Goal: Information Seeking & Learning: Learn about a topic

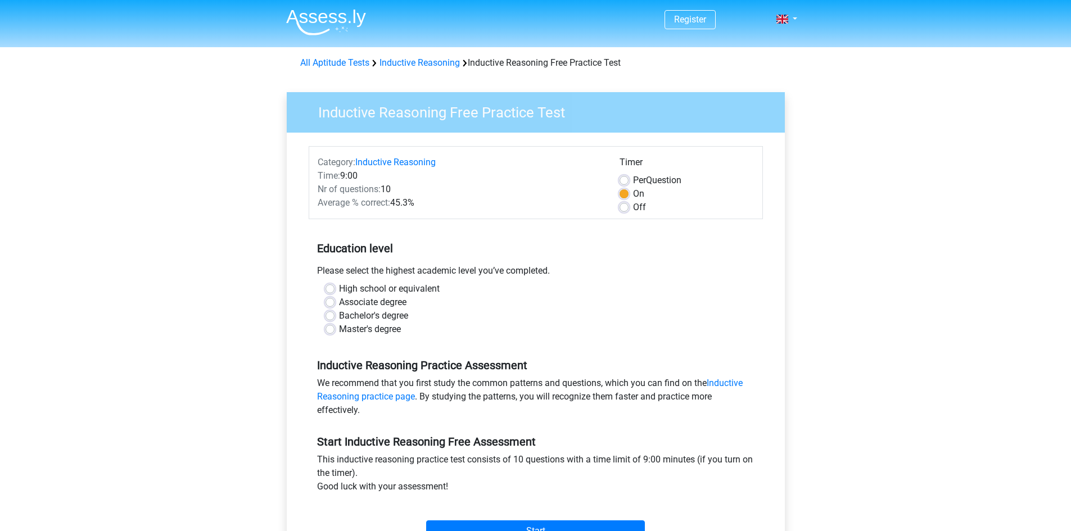
click at [393, 288] on label "High school or equivalent" at bounding box center [389, 288] width 101 height 13
click at [334, 288] on input "High school or equivalent" at bounding box center [329, 287] width 9 height 11
radio input "true"
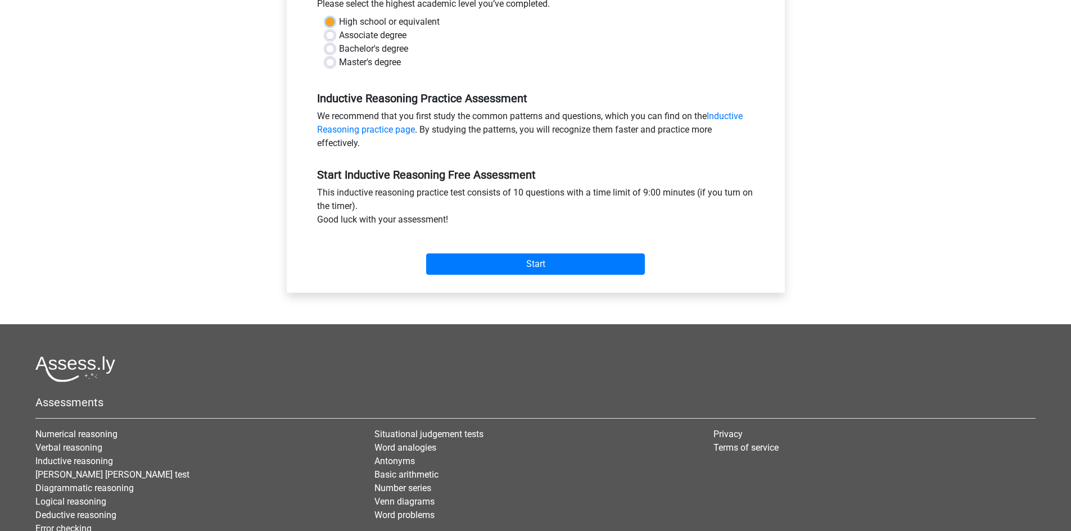
scroll to position [281, 0]
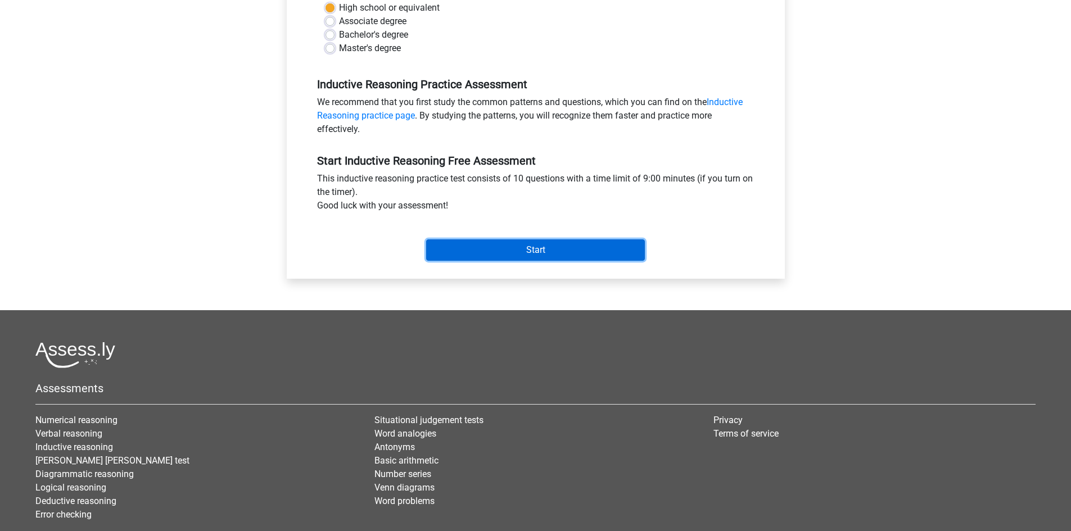
click at [511, 251] on input "Start" at bounding box center [535, 249] width 219 height 21
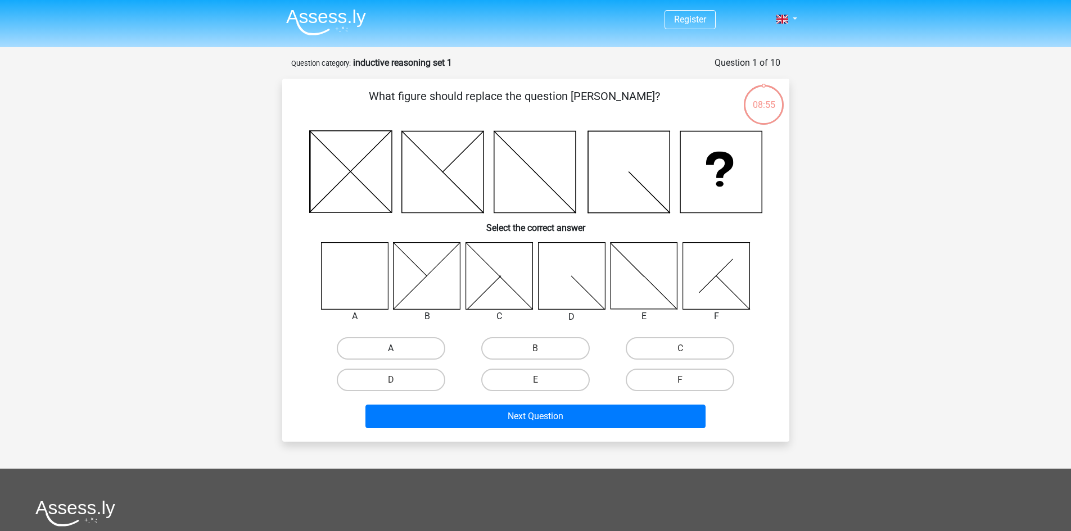
click at [371, 352] on label "A" at bounding box center [391, 348] width 108 height 22
click at [391, 352] on input "A" at bounding box center [394, 351] width 7 height 7
radio input "true"
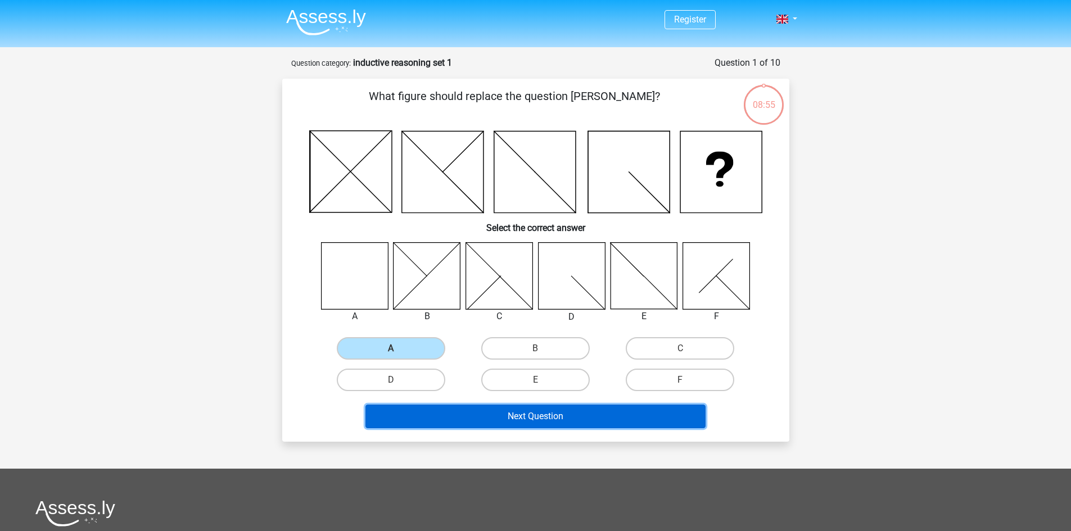
click at [491, 427] on button "Next Question" at bounding box center [535, 417] width 340 height 24
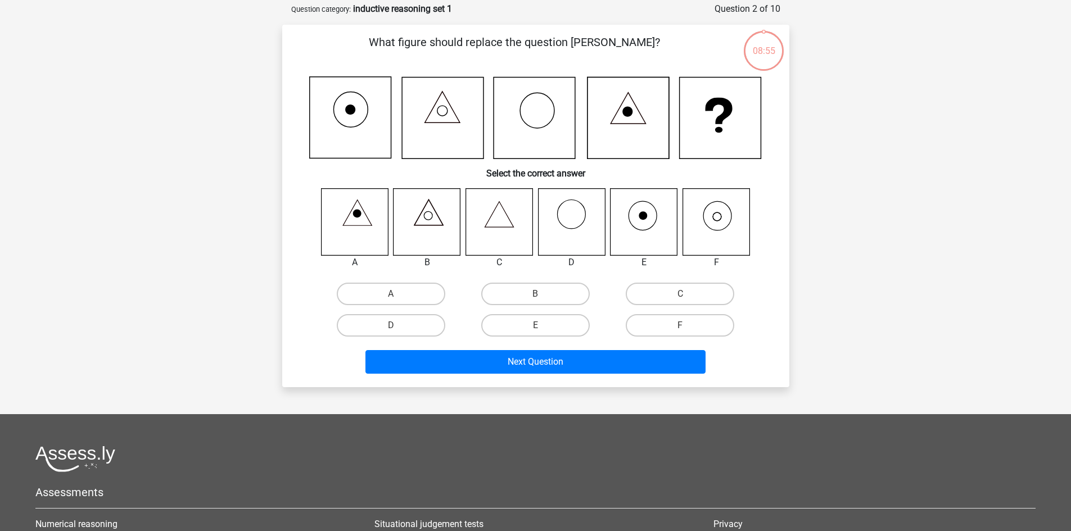
scroll to position [56, 0]
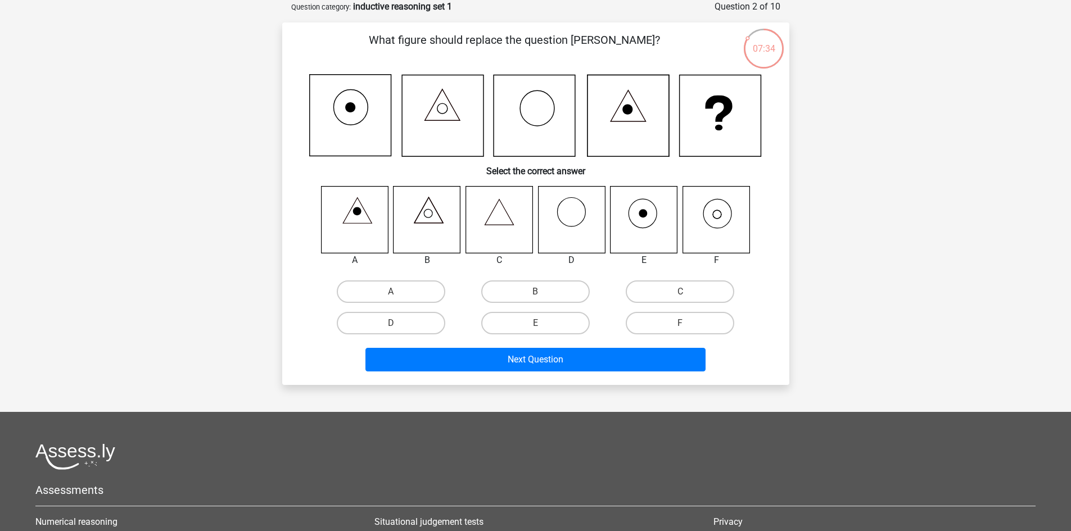
click at [709, 214] on icon at bounding box center [715, 219] width 67 height 67
click at [730, 219] on icon at bounding box center [717, 213] width 28 height 29
click at [667, 323] on label "F" at bounding box center [680, 323] width 108 height 22
click at [680, 323] on input "F" at bounding box center [683, 326] width 7 height 7
radio input "true"
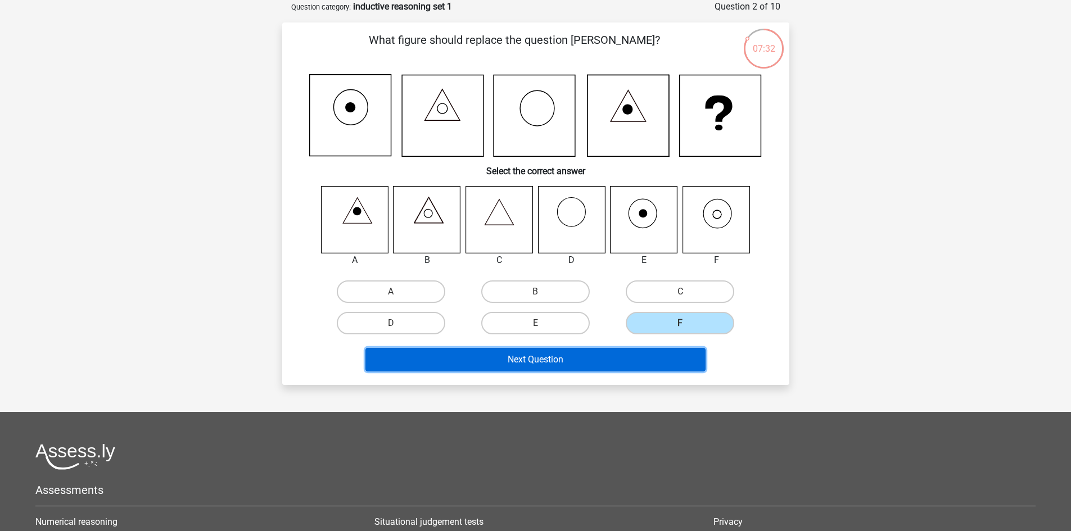
click at [662, 357] on button "Next Question" at bounding box center [535, 360] width 340 height 24
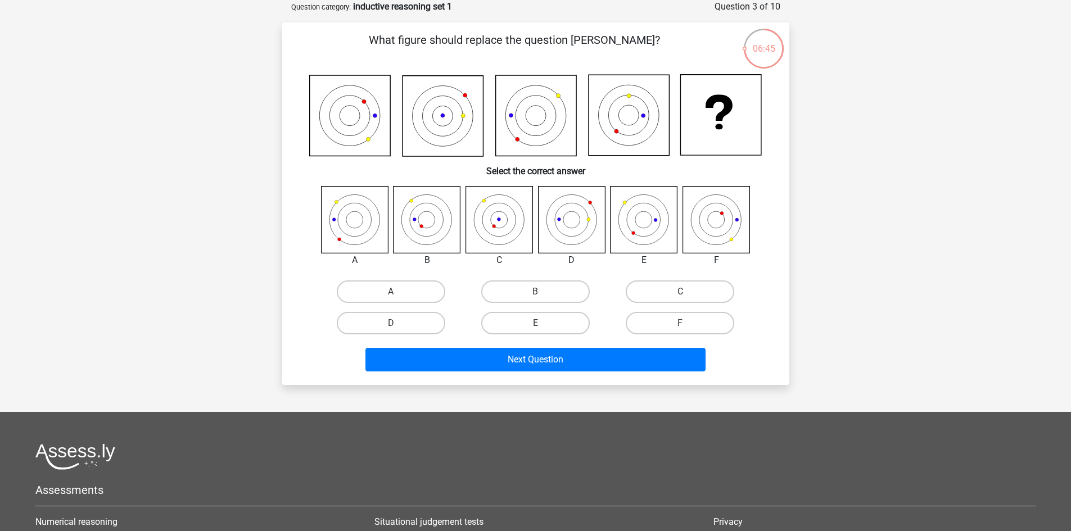
click at [414, 233] on icon at bounding box center [426, 219] width 67 height 67
click at [545, 291] on label "B" at bounding box center [535, 291] width 108 height 22
click at [542, 292] on input "B" at bounding box center [538, 295] width 7 height 7
radio input "true"
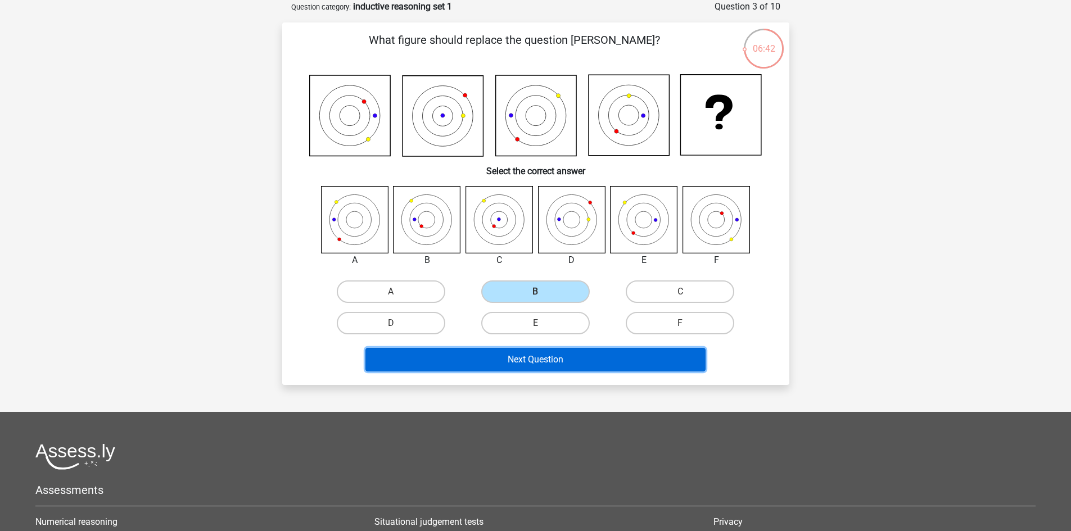
click at [543, 364] on button "Next Question" at bounding box center [535, 360] width 340 height 24
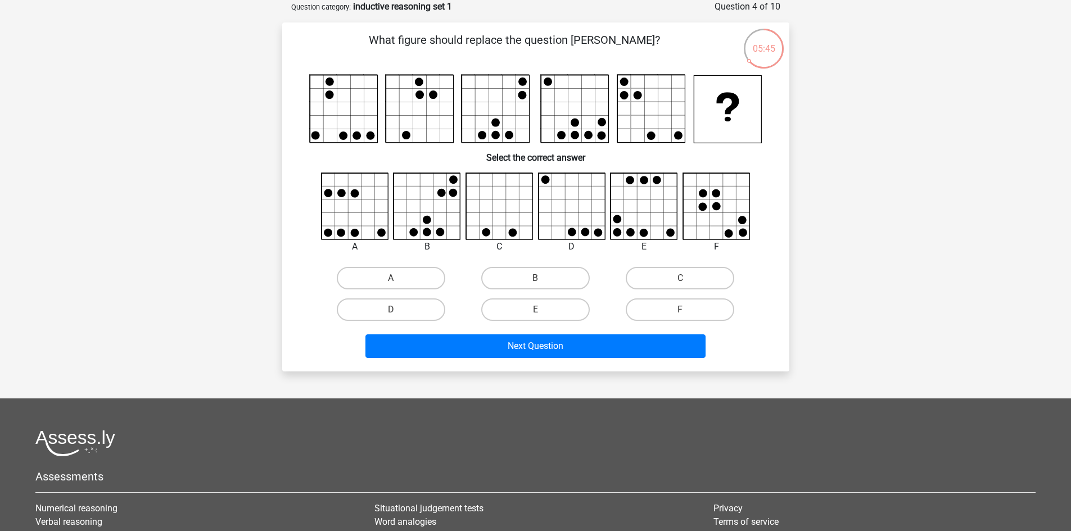
click at [452, 215] on icon at bounding box center [427, 206] width 67 height 67
click at [519, 279] on label "B" at bounding box center [535, 278] width 108 height 22
click at [535, 279] on input "B" at bounding box center [538, 281] width 7 height 7
radio input "true"
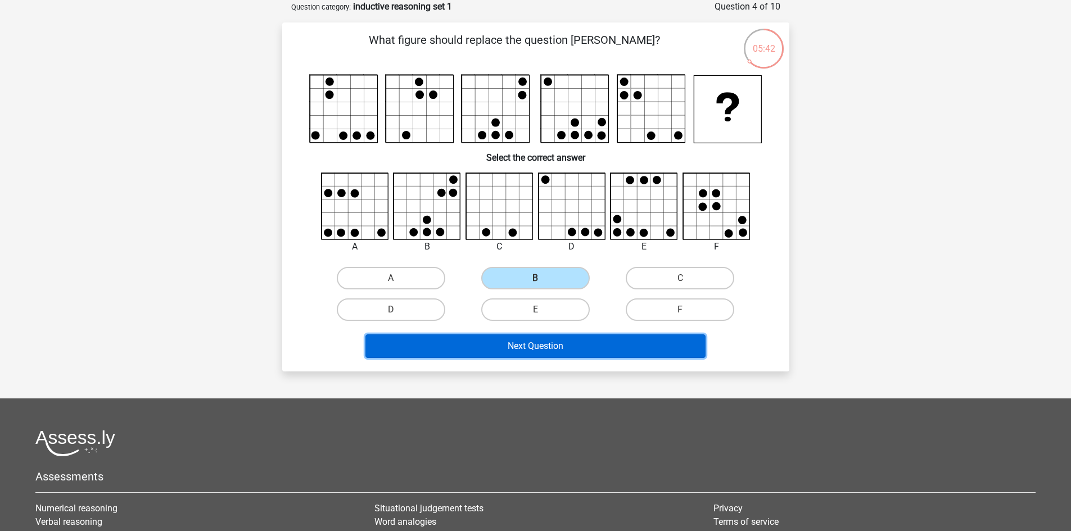
click at [544, 353] on button "Next Question" at bounding box center [535, 346] width 340 height 24
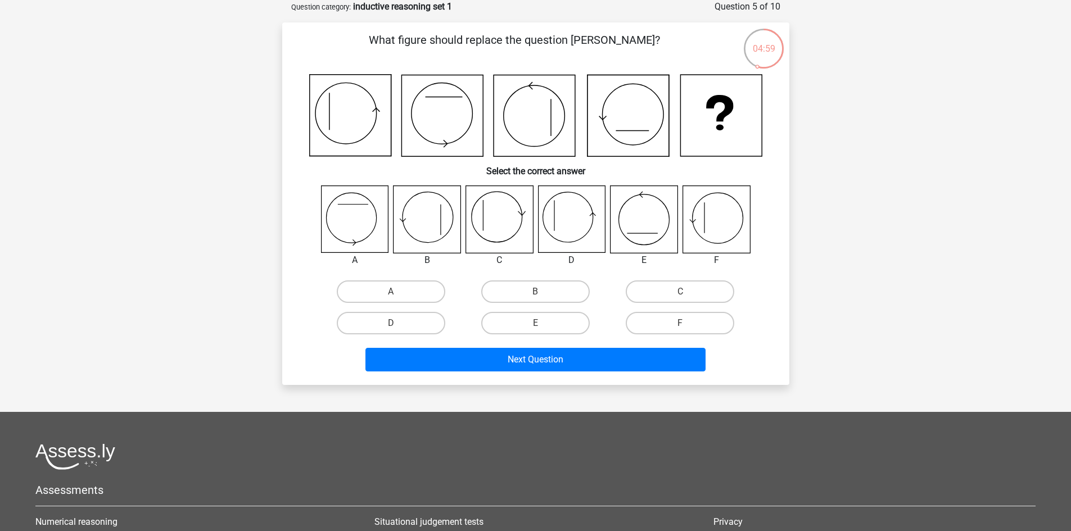
click at [377, 238] on icon at bounding box center [354, 219] width 67 height 67
click at [562, 234] on icon at bounding box center [571, 219] width 67 height 67
click at [420, 321] on label "D" at bounding box center [391, 323] width 108 height 22
click at [398, 323] on input "D" at bounding box center [394, 326] width 7 height 7
radio input "true"
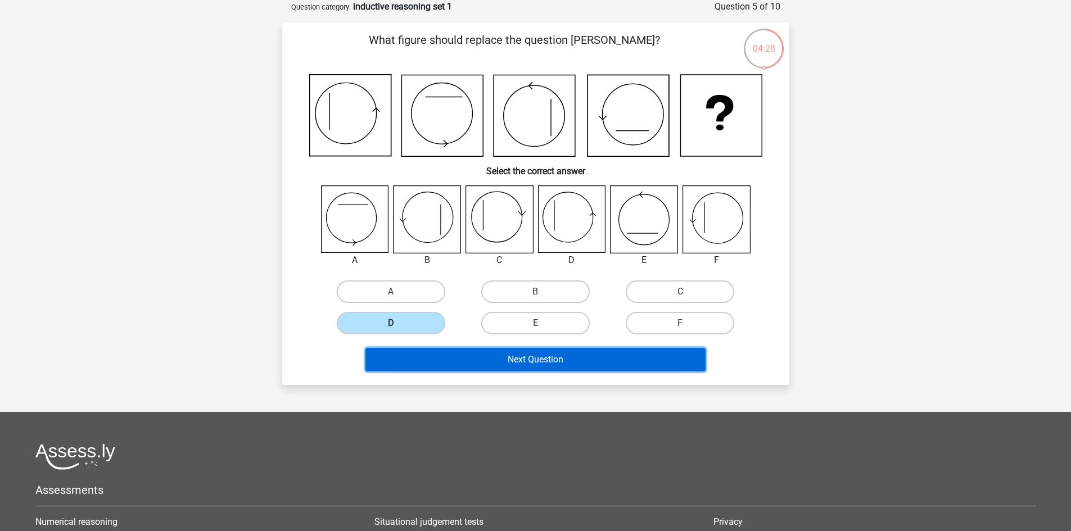
click at [473, 366] on button "Next Question" at bounding box center [535, 360] width 340 height 24
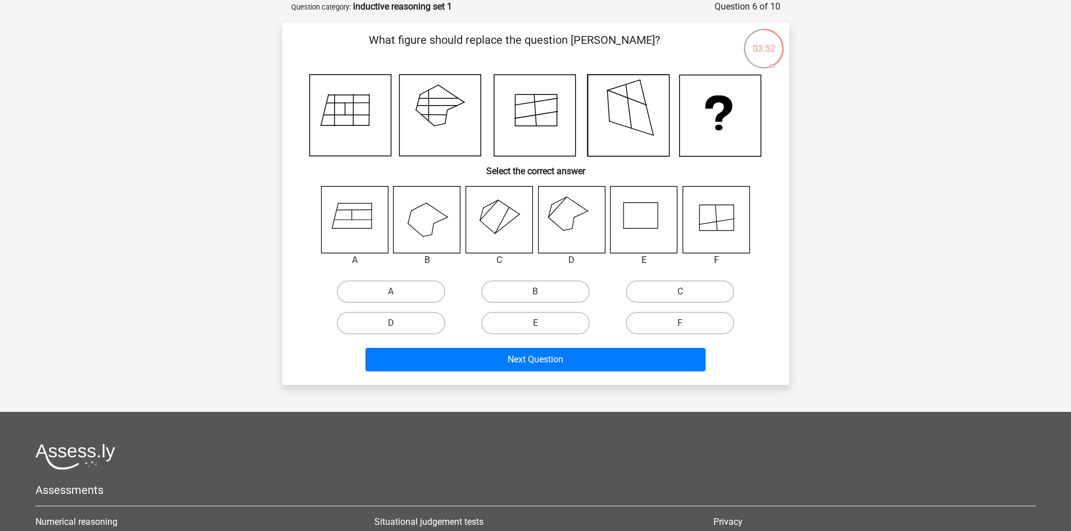
click at [561, 238] on icon at bounding box center [571, 219] width 67 height 67
click at [409, 324] on label "D" at bounding box center [391, 323] width 108 height 22
click at [398, 324] on input "D" at bounding box center [394, 326] width 7 height 7
radio input "true"
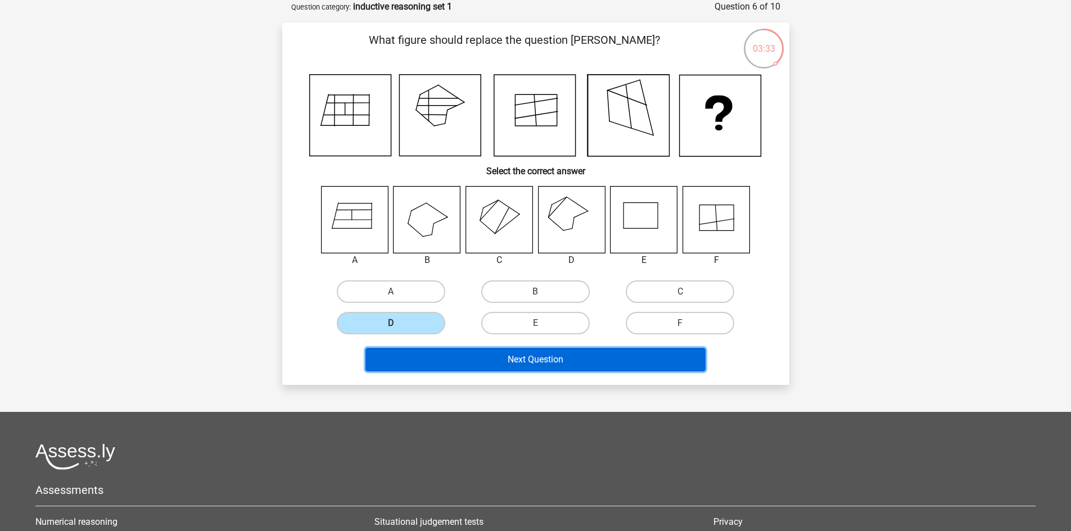
click at [501, 362] on button "Next Question" at bounding box center [535, 360] width 340 height 24
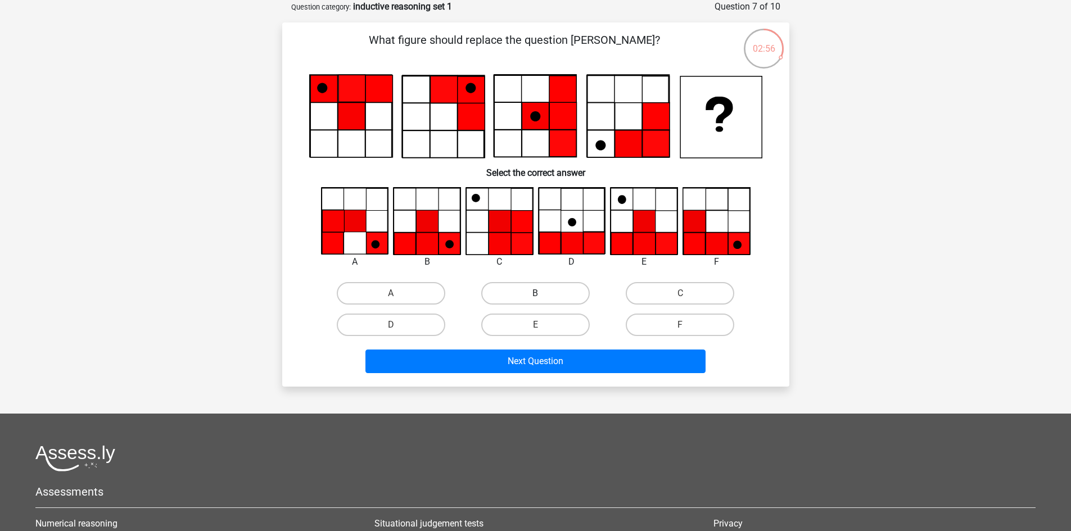
click at [500, 290] on label "B" at bounding box center [535, 293] width 108 height 22
click at [535, 293] on input "B" at bounding box center [538, 296] width 7 height 7
radio input "true"
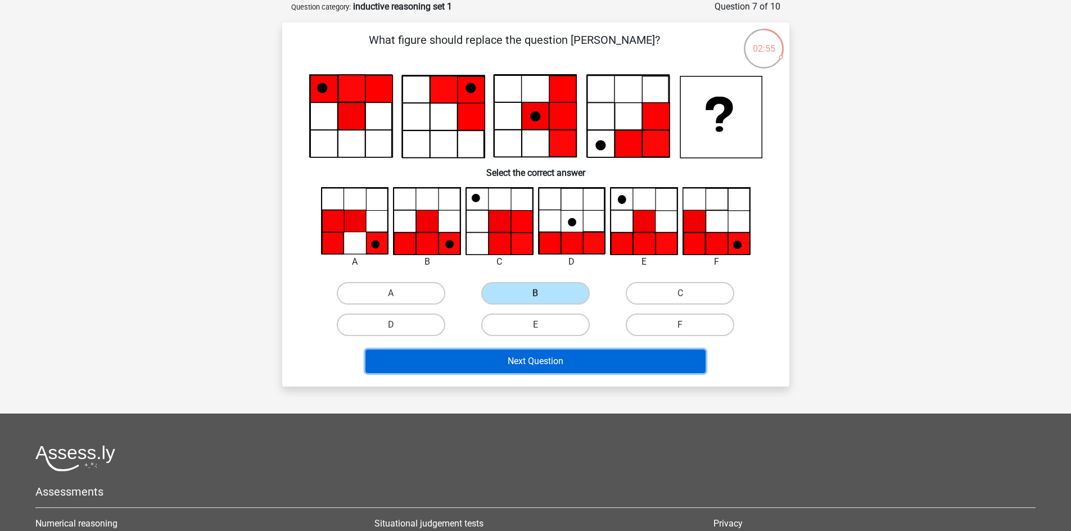
click at [565, 365] on button "Next Question" at bounding box center [535, 362] width 340 height 24
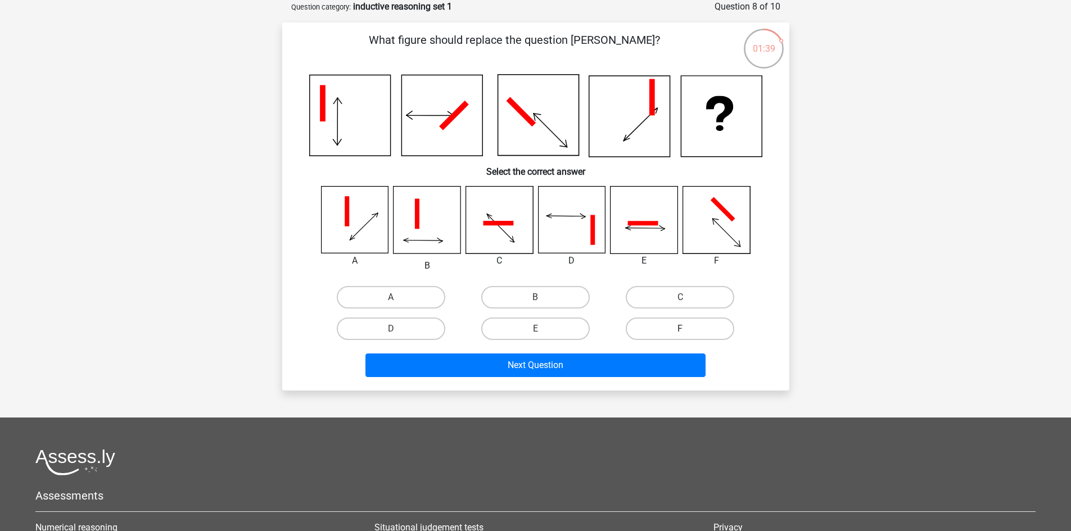
click at [672, 330] on label "F" at bounding box center [680, 329] width 108 height 22
click at [680, 330] on input "F" at bounding box center [683, 332] width 7 height 7
radio input "true"
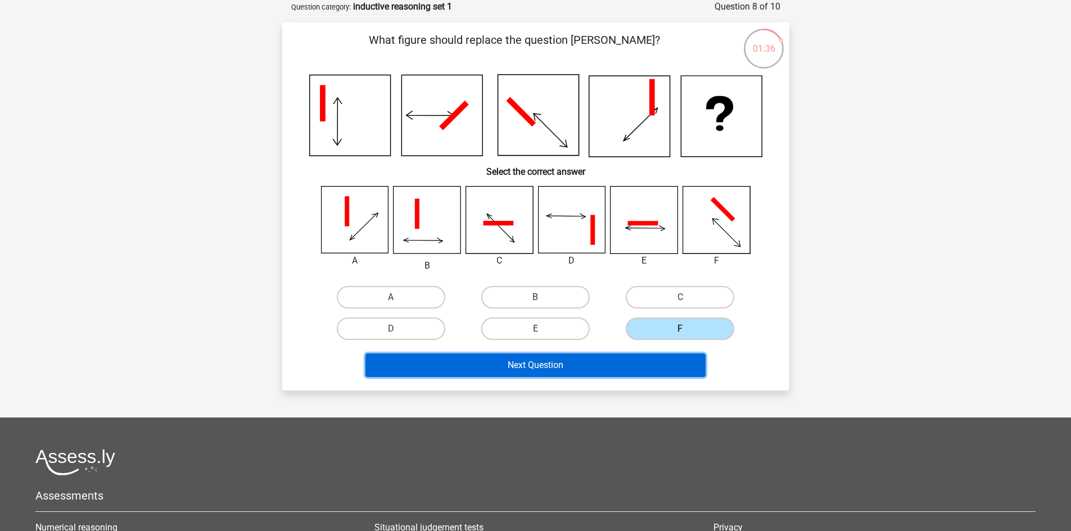
click at [657, 364] on button "Next Question" at bounding box center [535, 366] width 340 height 24
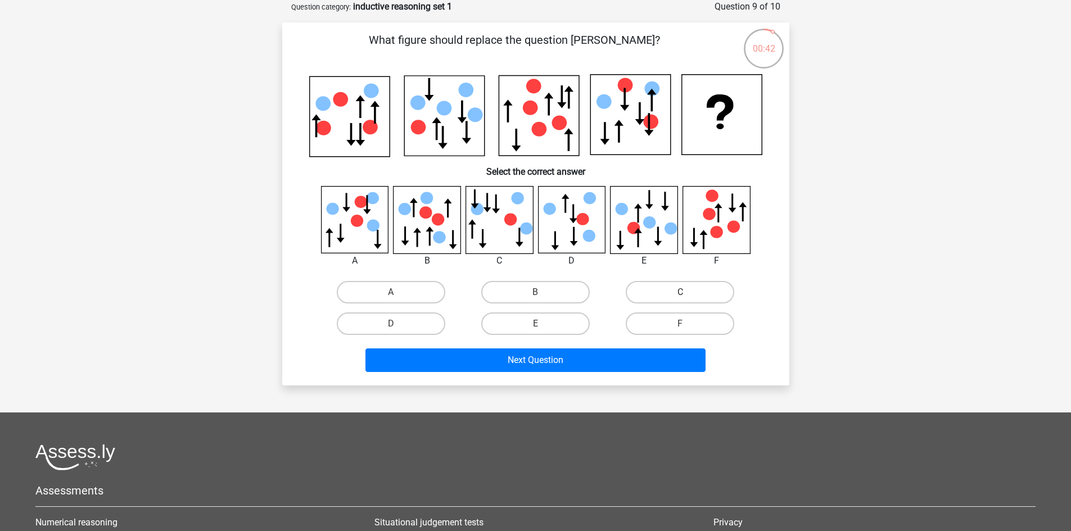
click at [649, 291] on label "C" at bounding box center [680, 292] width 108 height 22
click at [680, 292] on input "C" at bounding box center [683, 295] width 7 height 7
radio input "true"
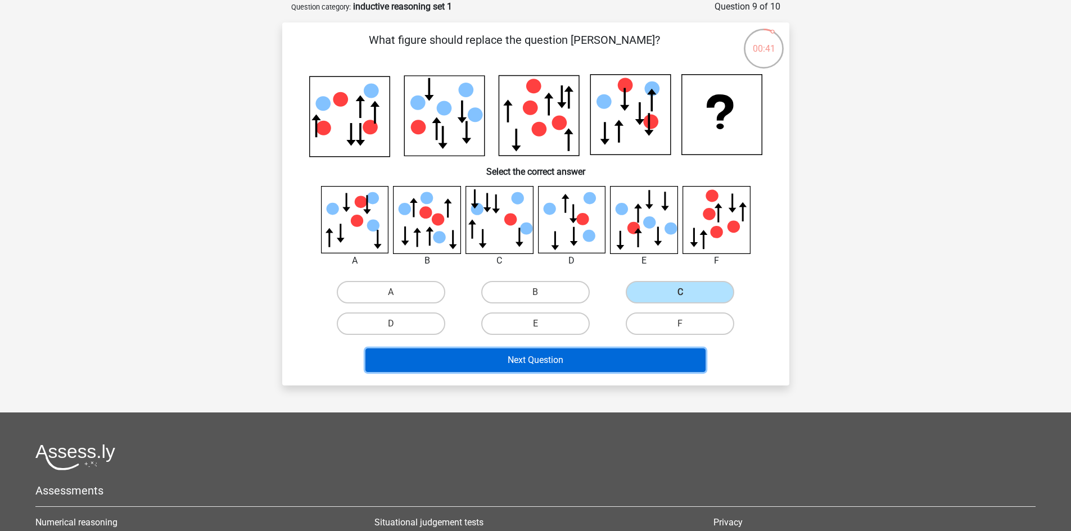
click at [631, 353] on button "Next Question" at bounding box center [535, 360] width 340 height 24
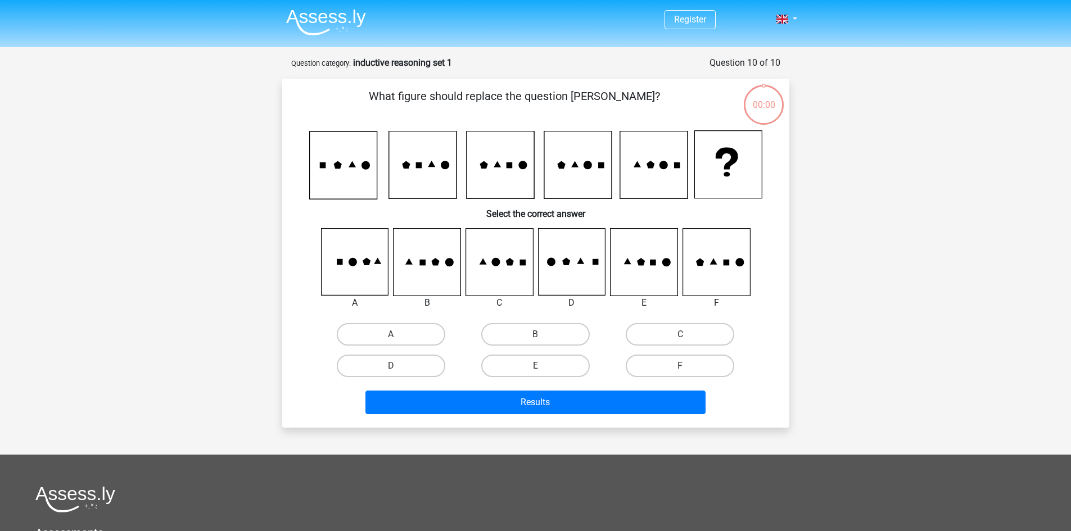
scroll to position [56, 0]
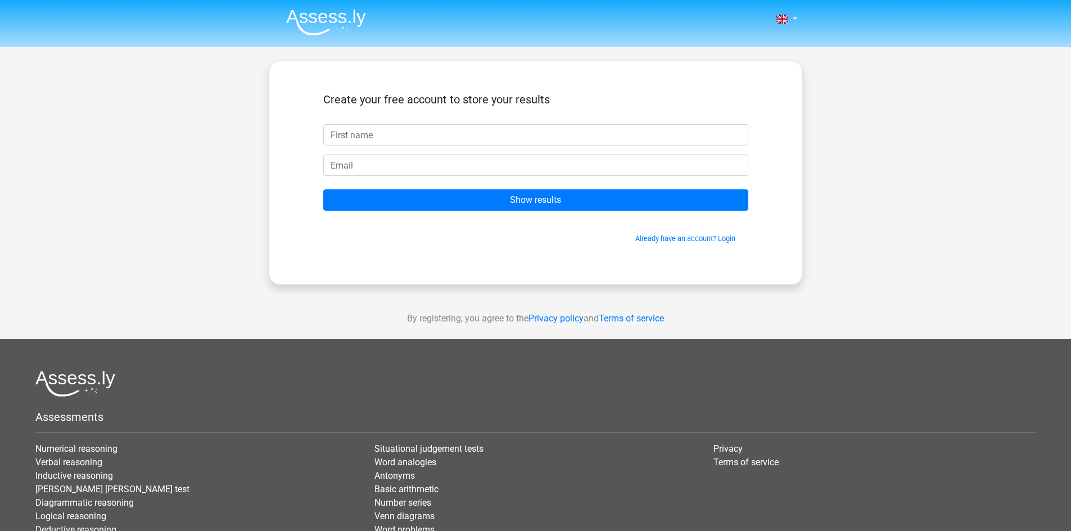
click at [616, 134] on input "text" at bounding box center [535, 134] width 425 height 21
type input "m"
drag, startPoint x: 514, startPoint y: 151, endPoint x: 508, endPoint y: 160, distance: 10.1
click at [514, 151] on form "Create your free account to store your results m Show results Already have an a…" at bounding box center [535, 168] width 425 height 151
click at [508, 160] on input "email" at bounding box center [535, 165] width 425 height 21
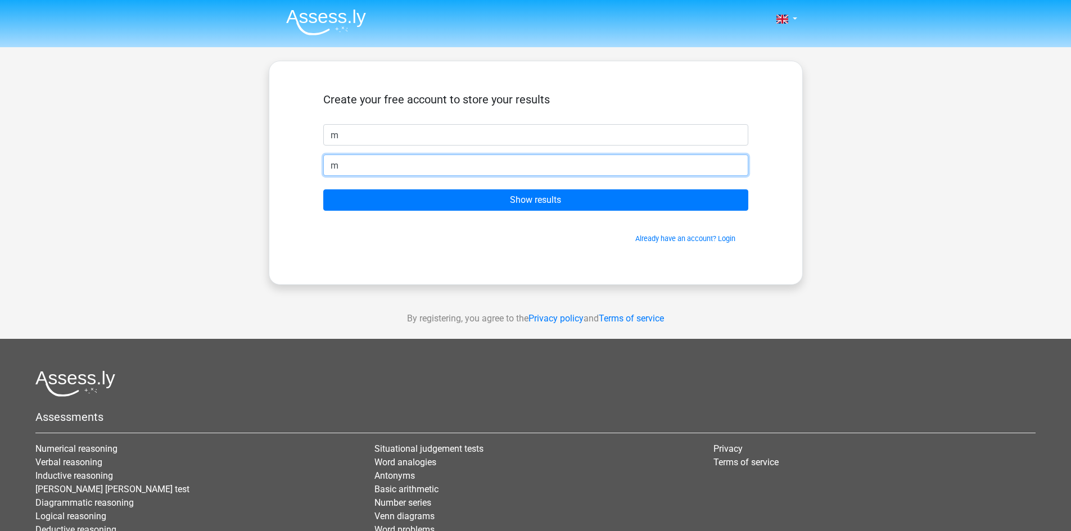
type input "max.spivey8624@gmail.com"
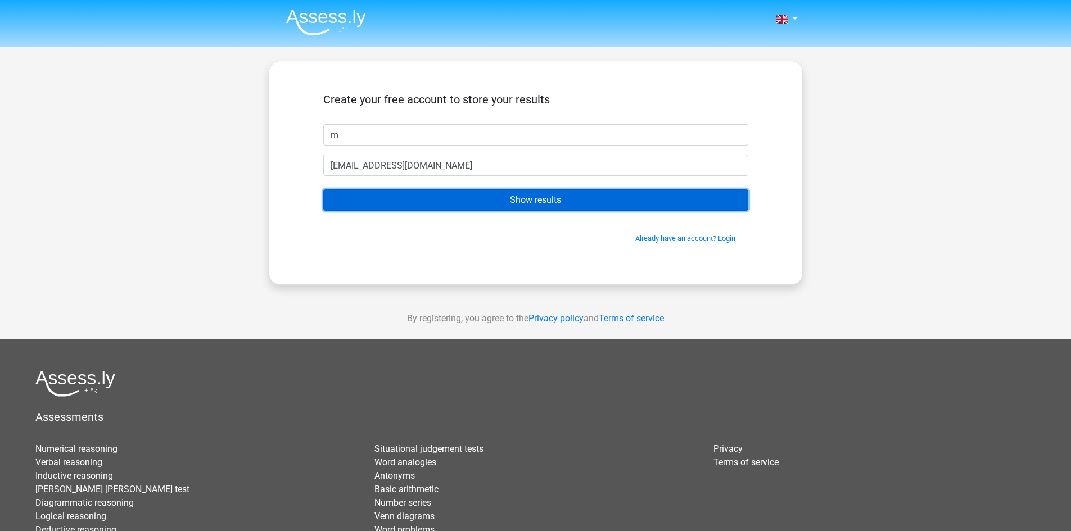
click at [486, 194] on input "Show results" at bounding box center [535, 199] width 425 height 21
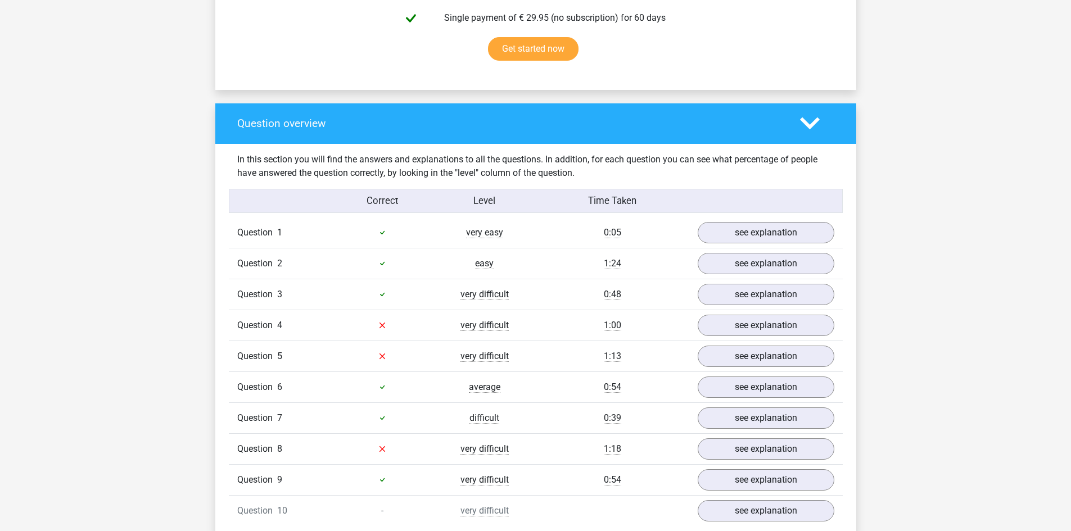
scroll to position [787, 0]
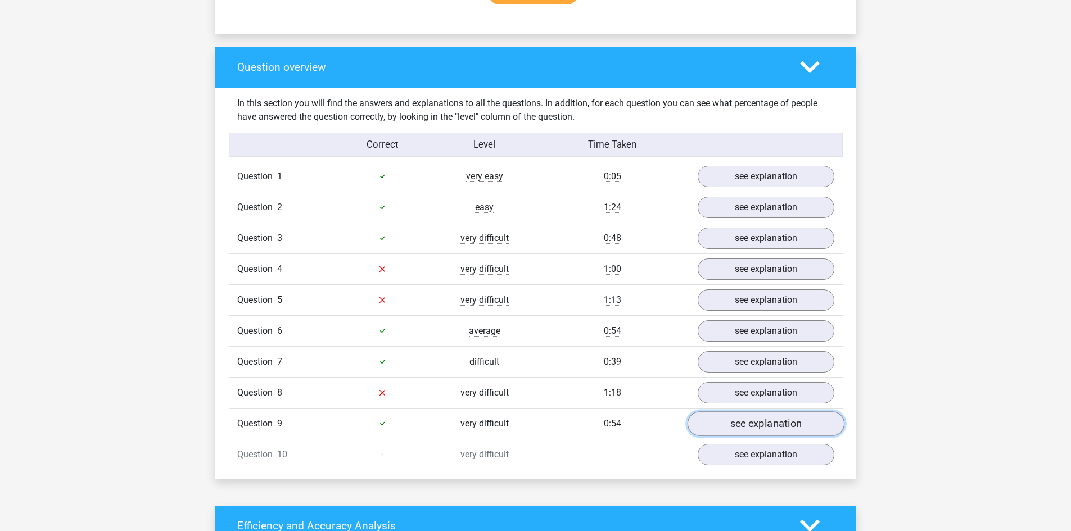
click at [747, 429] on link "see explanation" at bounding box center [765, 423] width 157 height 25
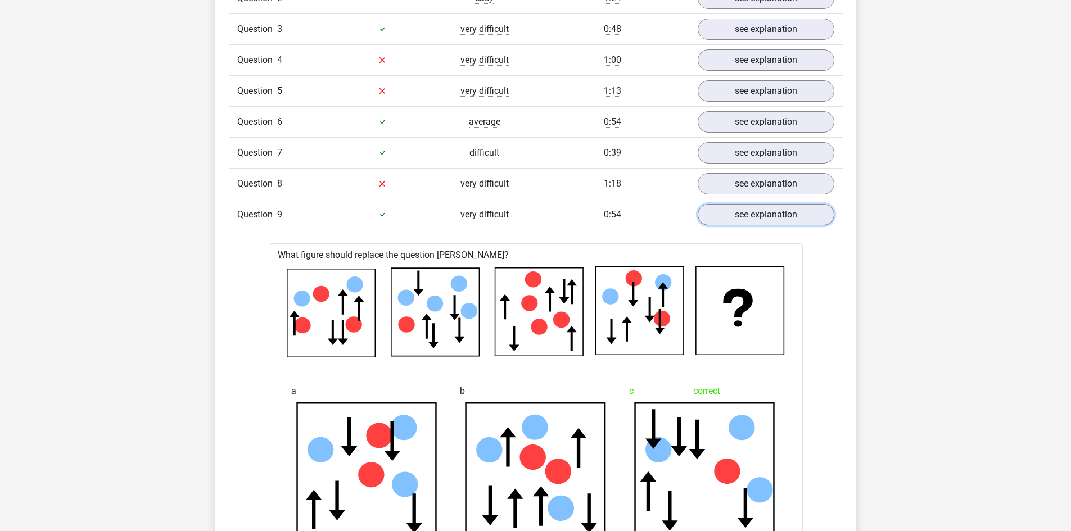
scroll to position [843, 0]
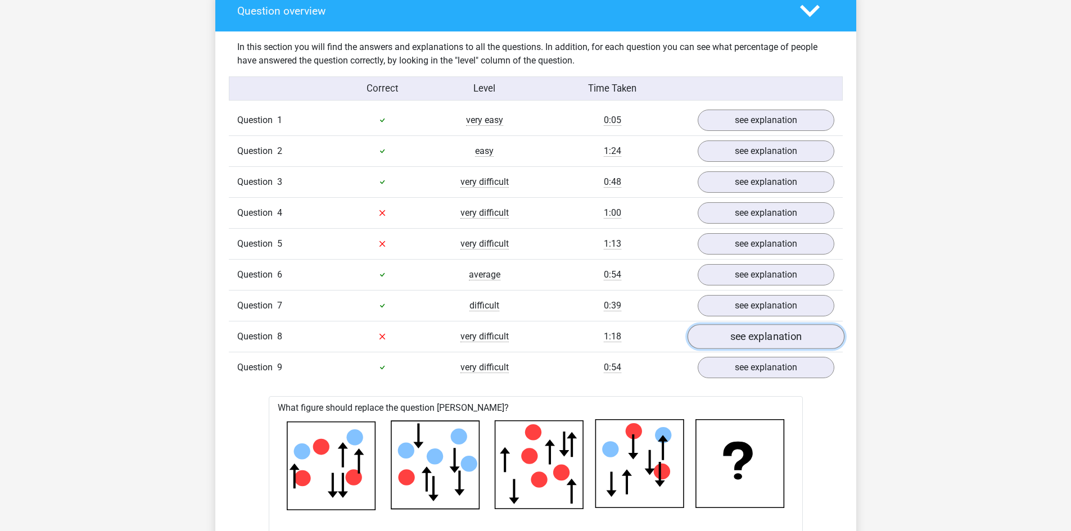
click at [727, 339] on link "see explanation" at bounding box center [765, 336] width 157 height 25
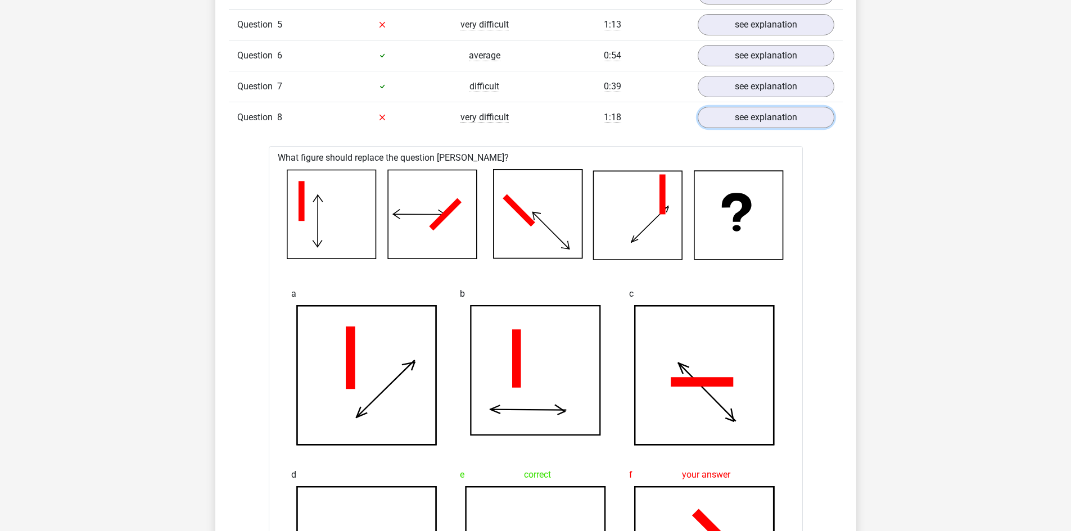
scroll to position [1012, 0]
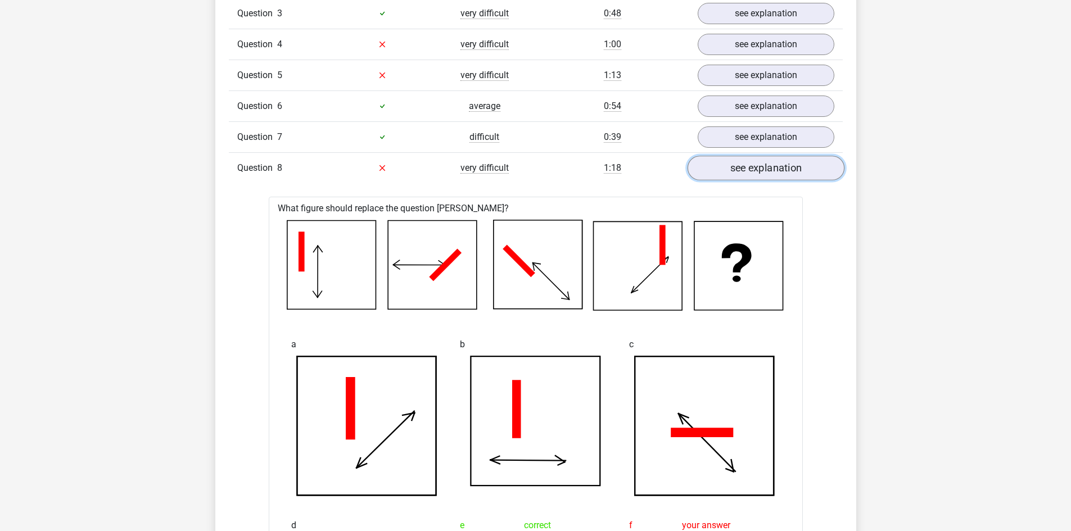
click at [759, 173] on link "see explanation" at bounding box center [765, 168] width 157 height 25
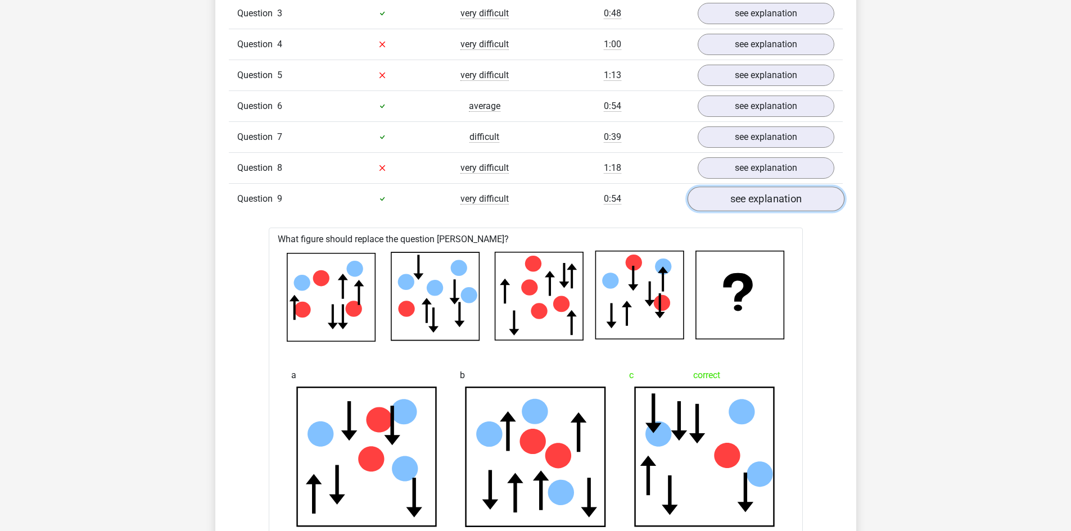
click at [765, 202] on link "see explanation" at bounding box center [765, 199] width 157 height 25
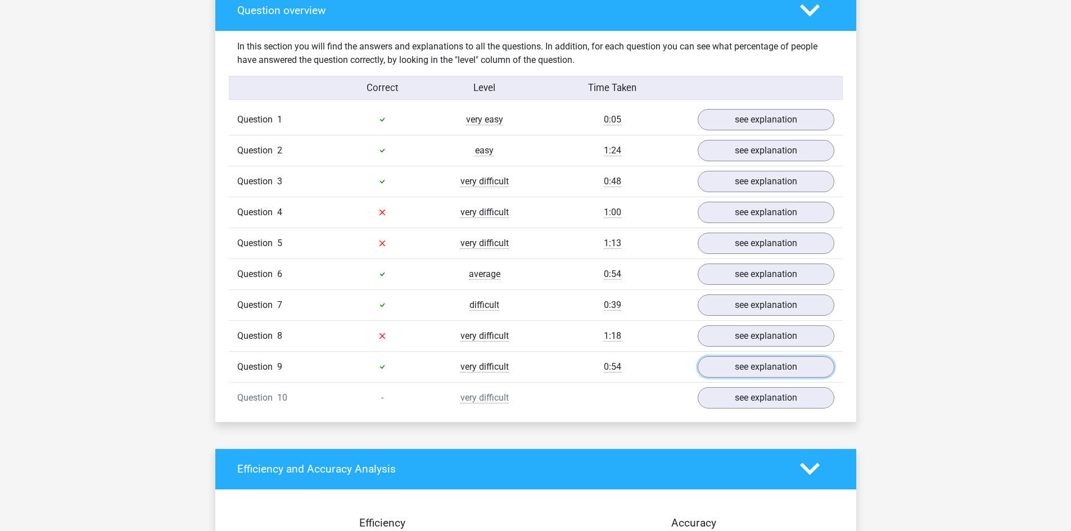
scroll to position [843, 0]
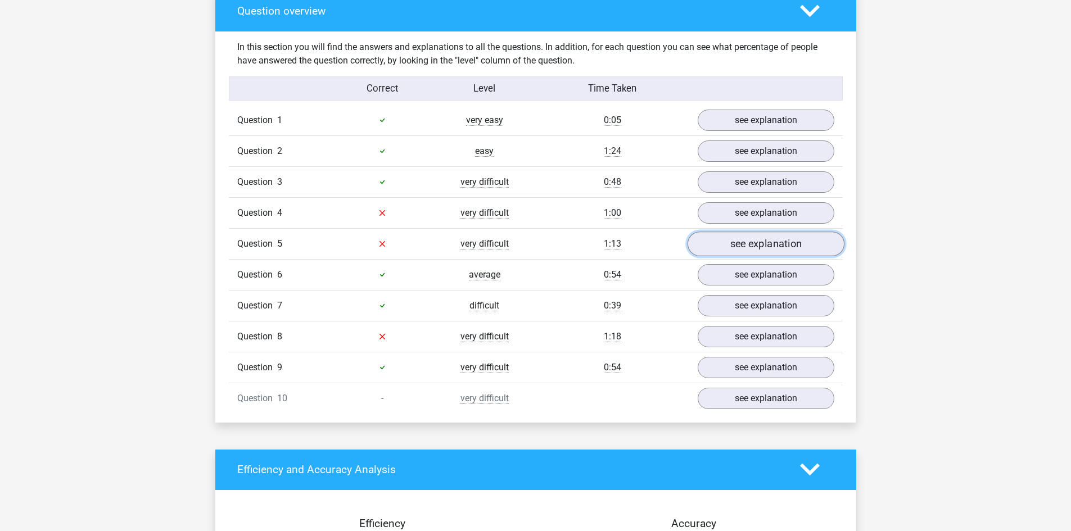
click at [772, 239] on link "see explanation" at bounding box center [765, 244] width 157 height 25
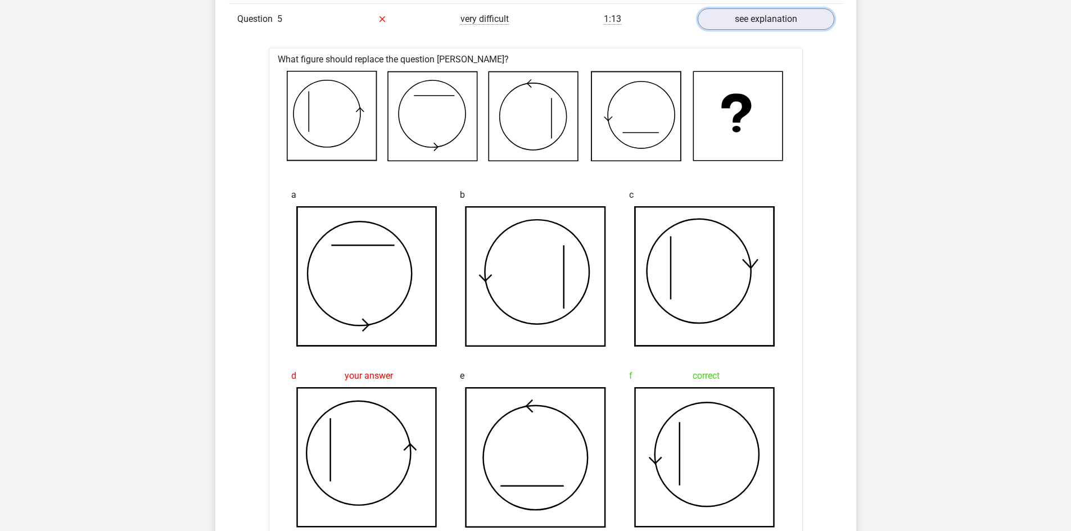
scroll to position [787, 0]
